Goal: Information Seeking & Learning: Compare options

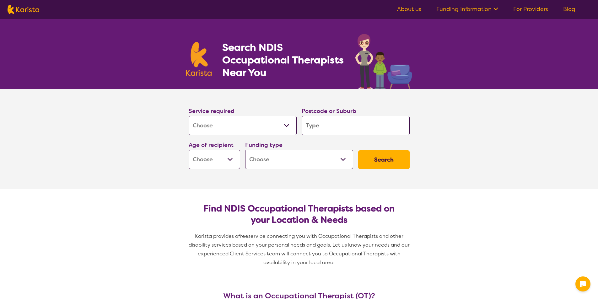
select select "[MEDICAL_DATA]"
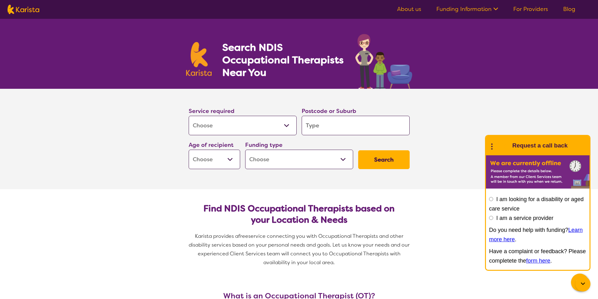
click at [230, 158] on select "Early Childhood - 0 to 9 Child - 10 to 11 Adolescent - 12 to 17 Adult - 18 to 6…" at bounding box center [214, 159] width 51 height 19
select select "AD"
click at [189, 150] on select "Early Childhood - 0 to 9 Child - 10 to 11 Adolescent - 12 to 17 Adult - 18 to 6…" at bounding box center [214, 159] width 51 height 19
select select "AD"
click at [347, 162] on select "Home Care Package (HCP) National Disability Insurance Scheme (NDIS) I don't know" at bounding box center [299, 159] width 108 height 19
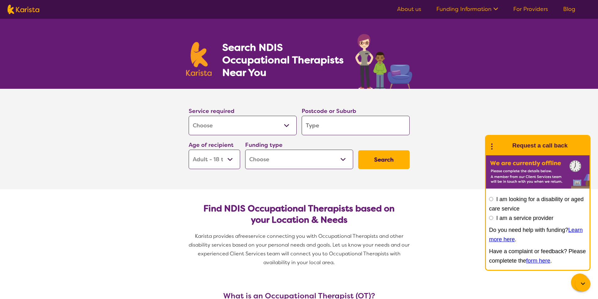
select select "NDIS"
click at [245, 150] on select "Home Care Package (HCP) National Disability Insurance Scheme (NDIS) I don't know" at bounding box center [299, 159] width 108 height 19
select select "NDIS"
click at [320, 122] on input "search" at bounding box center [356, 125] width 108 height 19
click at [237, 126] on select "Allied Health Assistant Assessment ([MEDICAL_DATA] or [MEDICAL_DATA]) Behaviour…" at bounding box center [243, 125] width 108 height 19
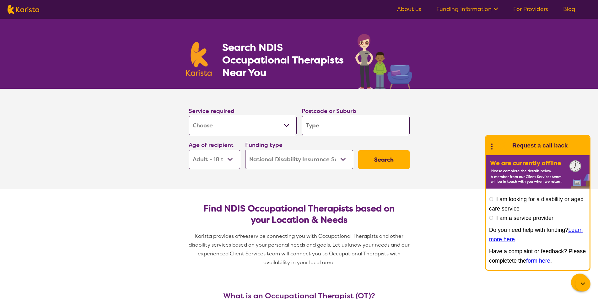
click at [269, 127] on select "Allied Health Assistant Assessment ([MEDICAL_DATA] or [MEDICAL_DATA]) Behaviour…" at bounding box center [243, 125] width 108 height 19
click at [321, 122] on input "search" at bounding box center [356, 125] width 108 height 19
type input "2"
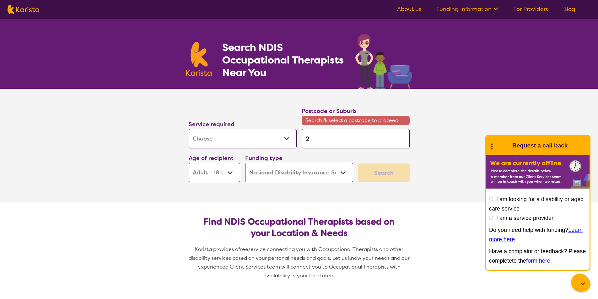
type input "23"
type input "233"
type input "2330"
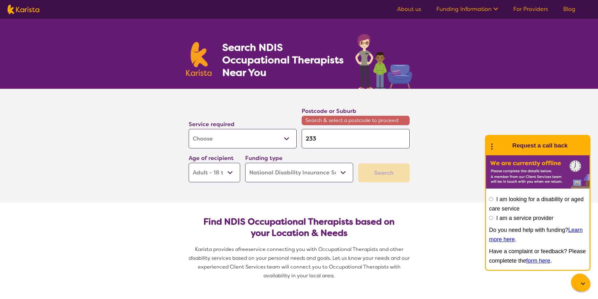
type input "2330"
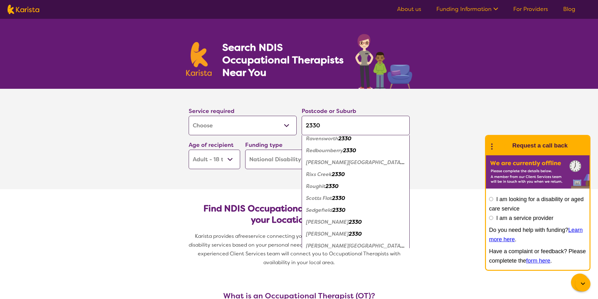
scroll to position [596, 0]
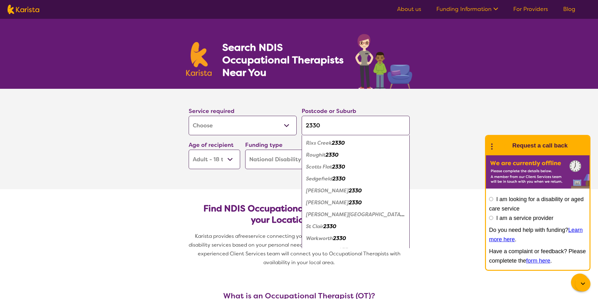
type input "2330"
click at [349, 191] on em "2330" at bounding box center [355, 190] width 13 height 7
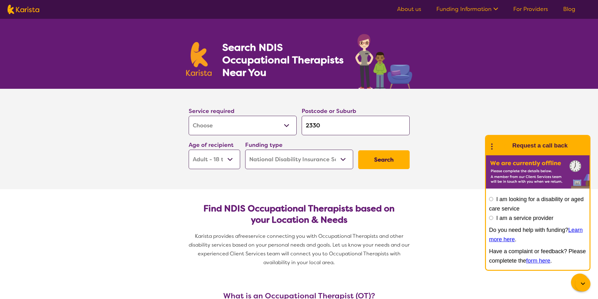
click at [366, 160] on button "Search" at bounding box center [383, 159] width 51 height 19
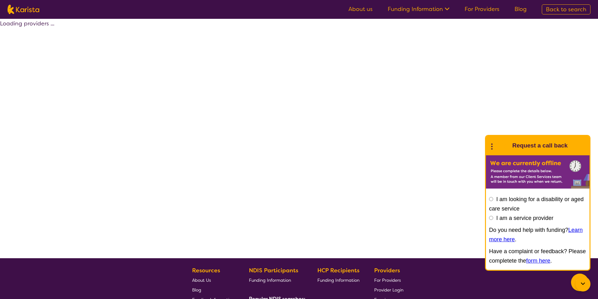
select select "by_score"
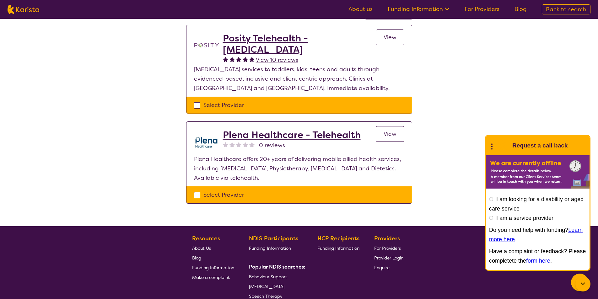
scroll to position [31, 0]
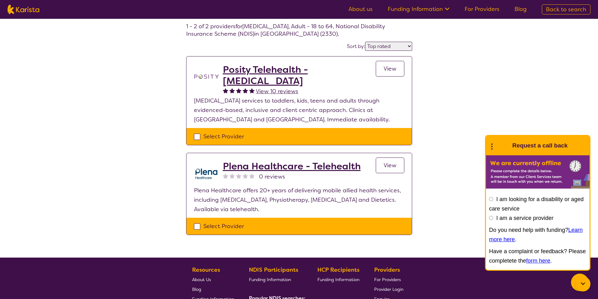
click at [262, 71] on h2 "Posity Telehealth - [MEDICAL_DATA]" at bounding box center [299, 75] width 153 height 23
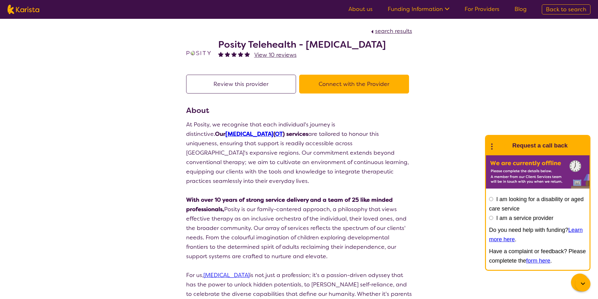
scroll to position [31, 0]
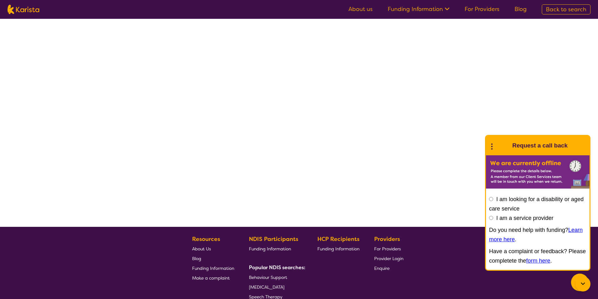
select select "by_score"
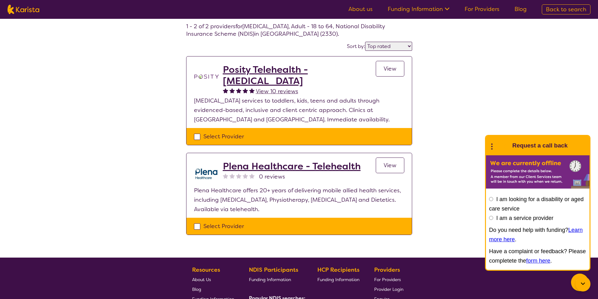
click at [269, 169] on h2 "Plena Healthcare - Telehealth" at bounding box center [292, 166] width 138 height 11
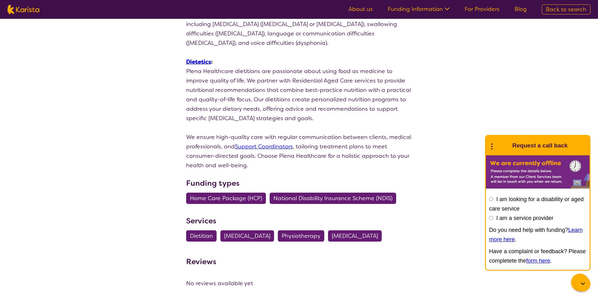
scroll to position [471, 0]
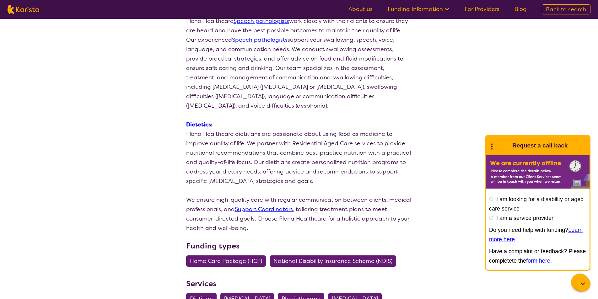
select select "by_score"
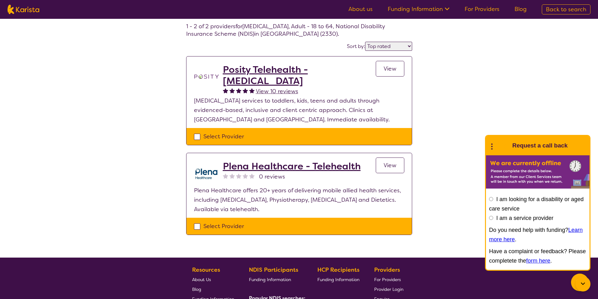
scroll to position [126, 0]
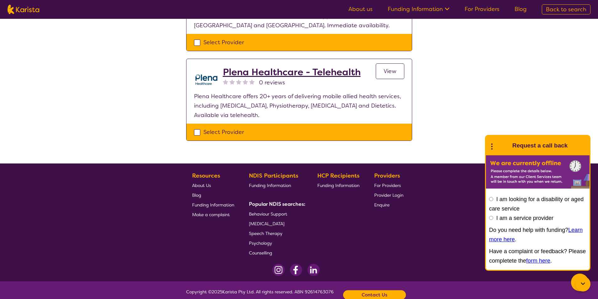
select select "[MEDICAL_DATA]"
select select "AD"
select select "NDIS"
select select "[MEDICAL_DATA]"
select select "AD"
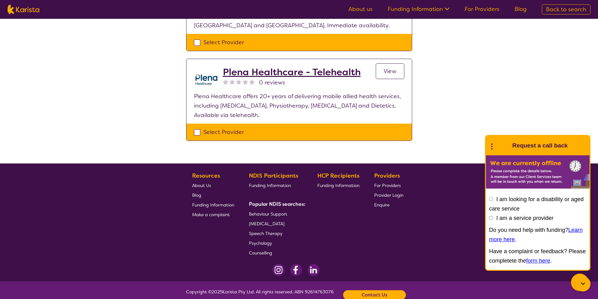
select select "NDIS"
